Goal: Task Accomplishment & Management: Manage account settings

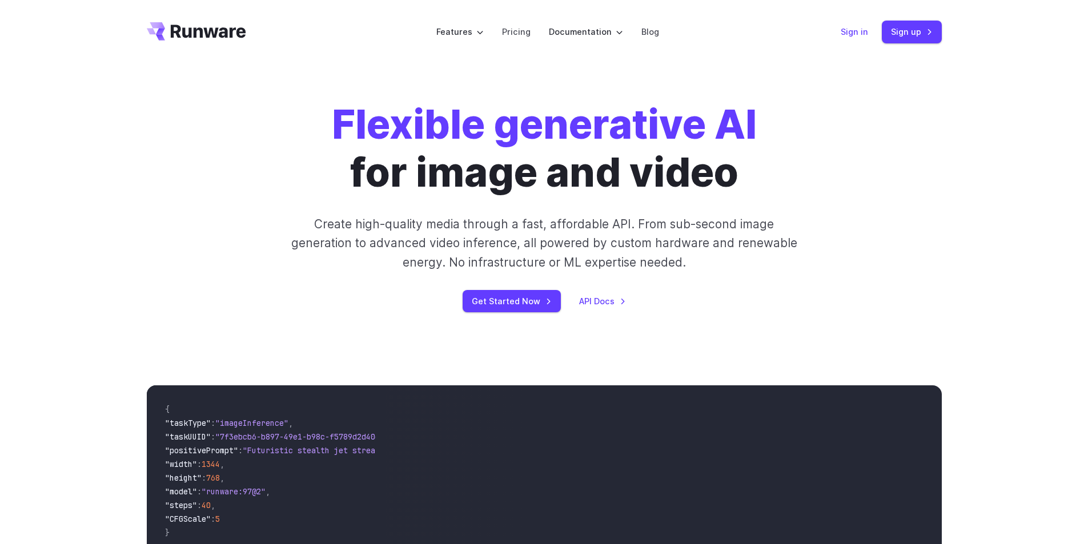
click at [851, 33] on link "Sign in" at bounding box center [853, 31] width 27 height 13
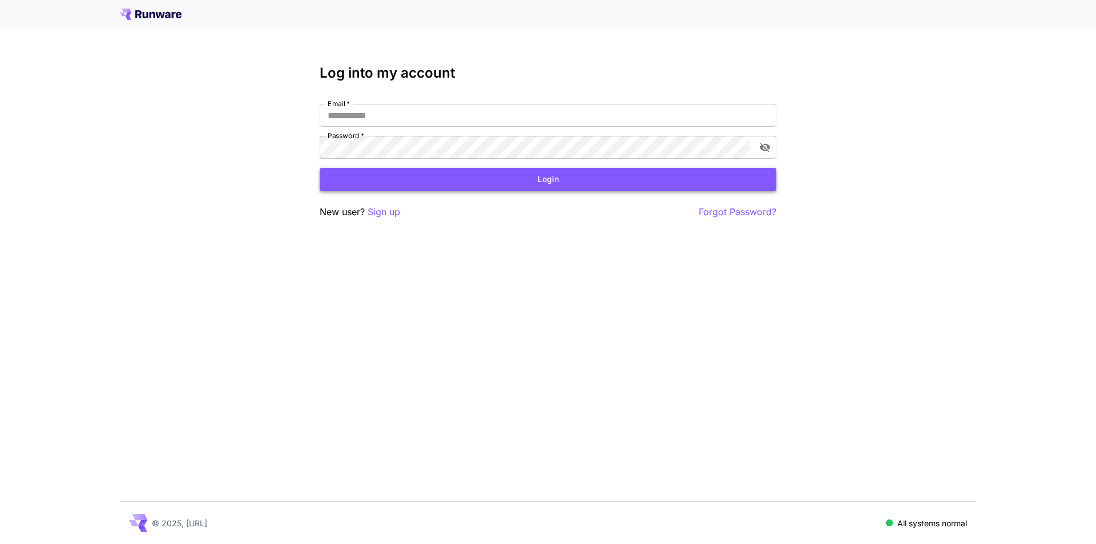
type input "**********"
click at [538, 181] on button "Login" at bounding box center [548, 179] width 457 height 23
